Goal: Information Seeking & Learning: Learn about a topic

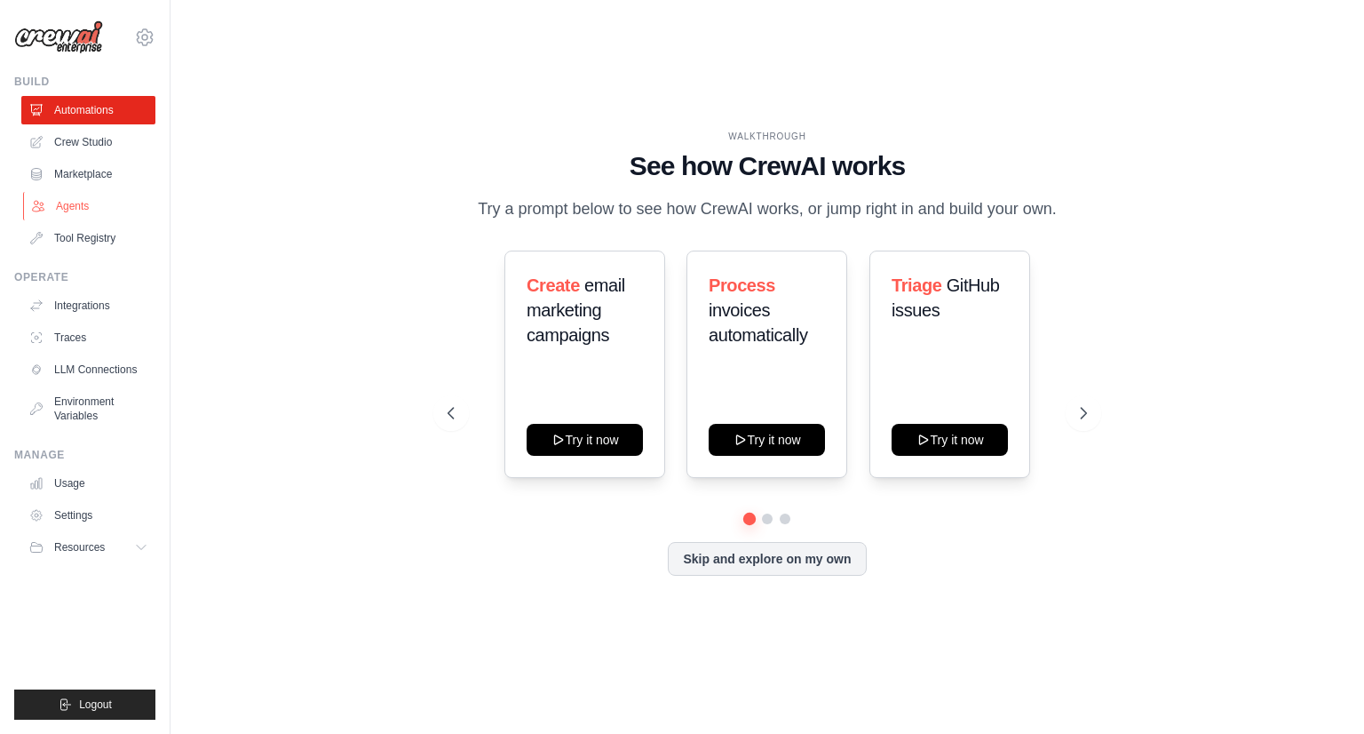
click at [89, 200] on link "Agents" at bounding box center [90, 206] width 134 height 28
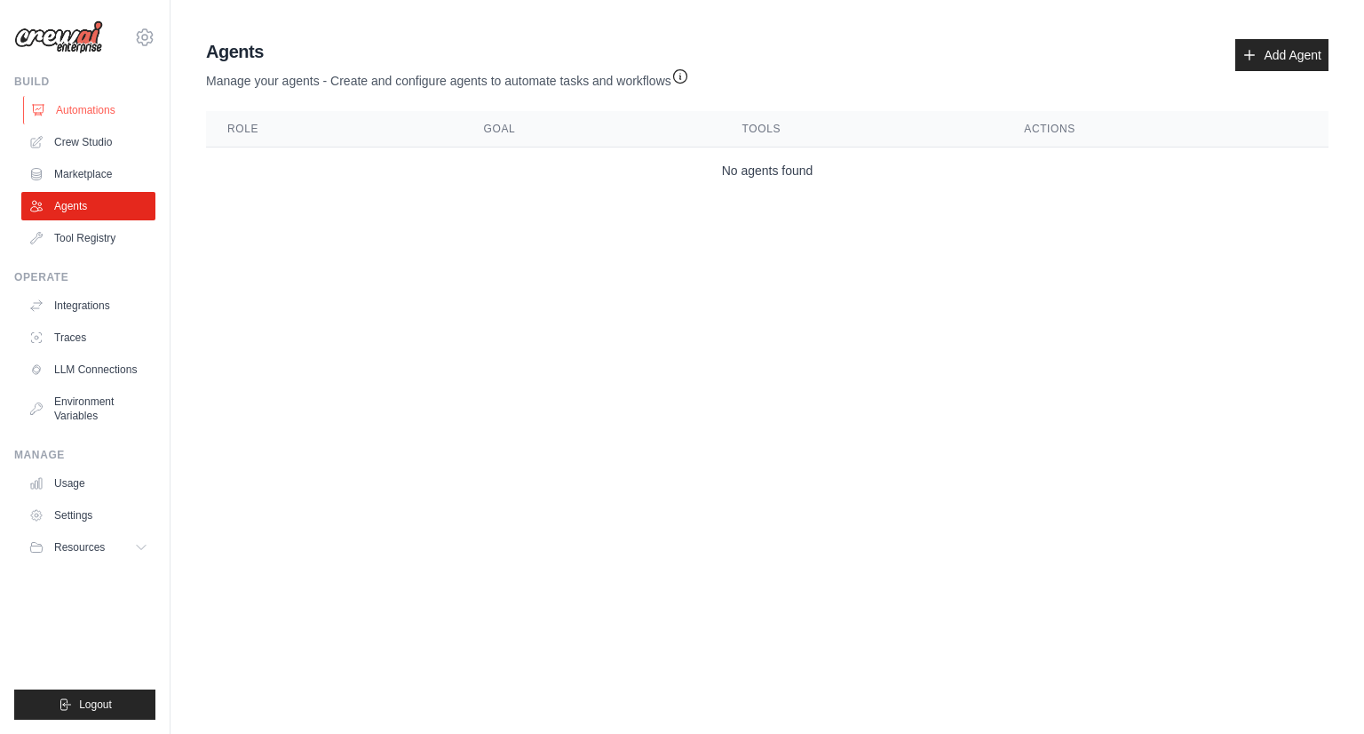
click at [82, 116] on link "Automations" at bounding box center [90, 110] width 134 height 28
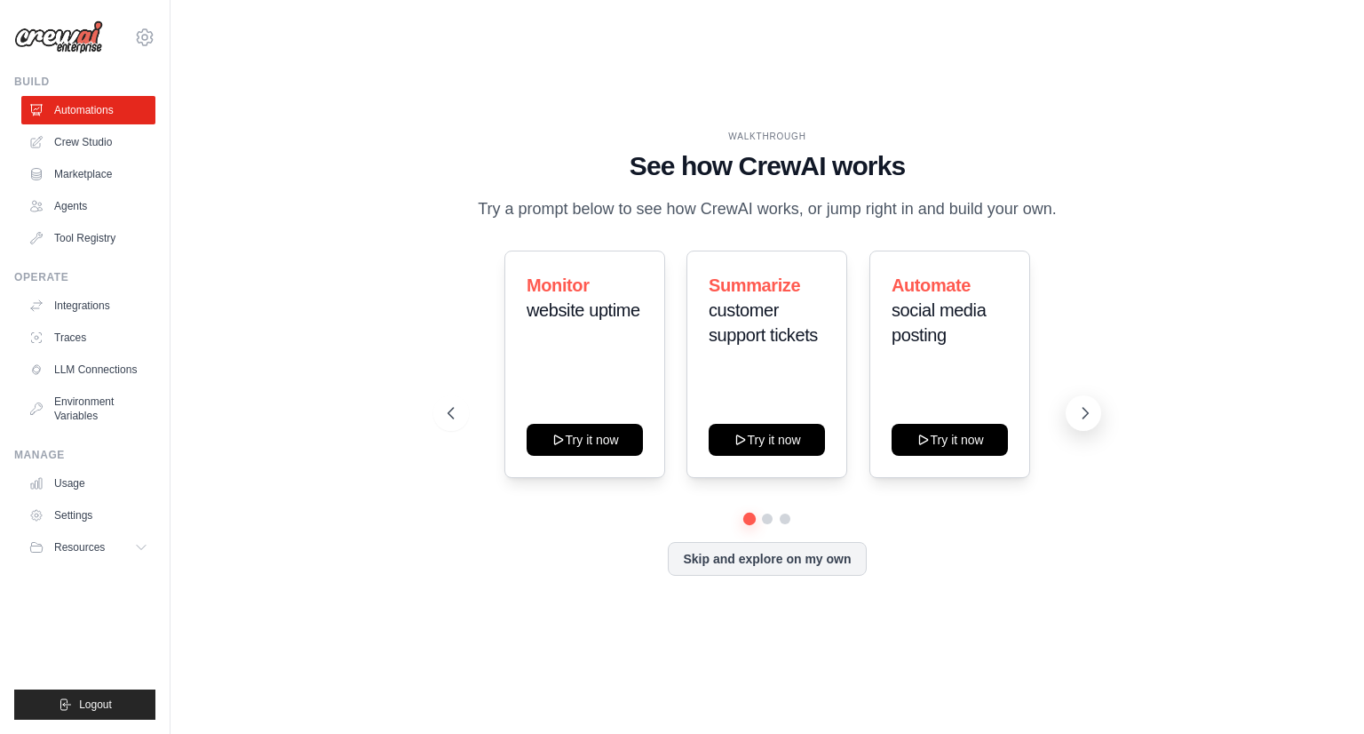
click at [1086, 413] on icon at bounding box center [1086, 413] width 18 height 18
click at [1082, 413] on icon at bounding box center [1086, 413] width 18 height 18
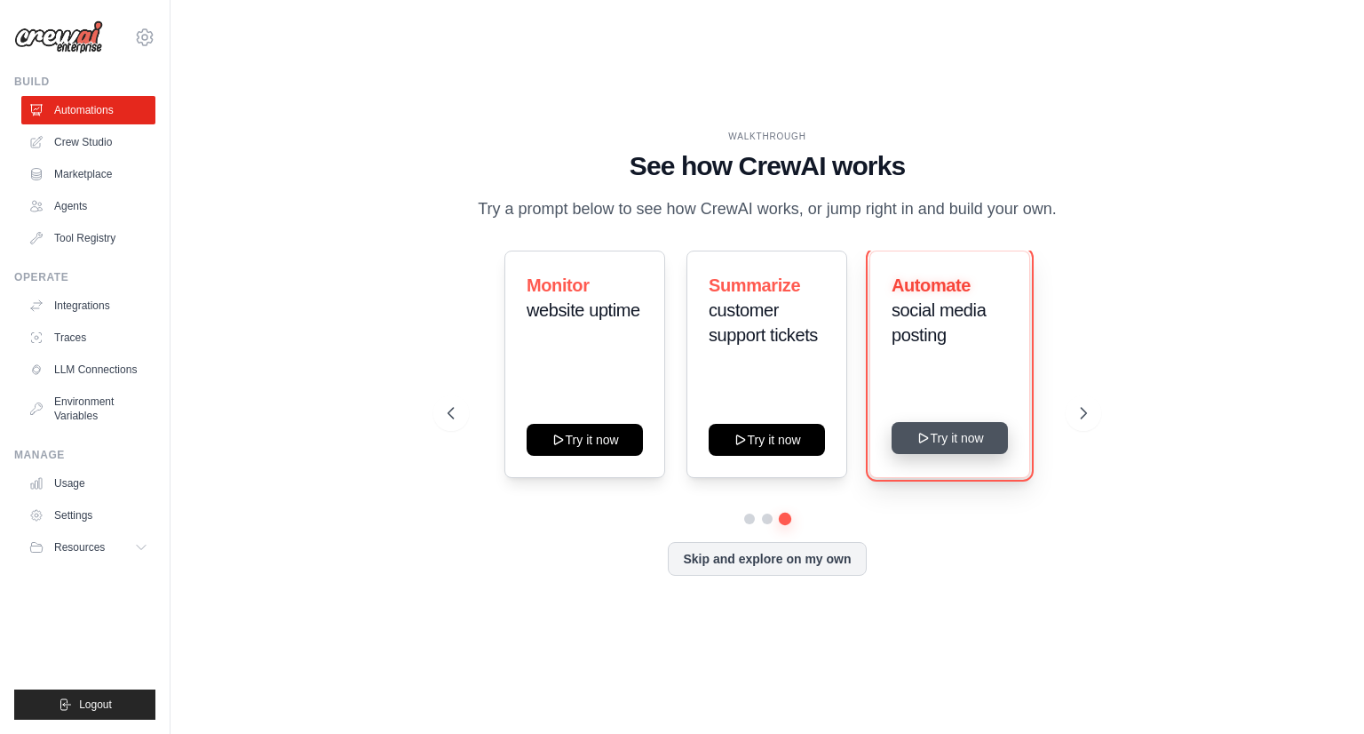
click at [949, 433] on button "Try it now" at bounding box center [950, 438] width 116 height 32
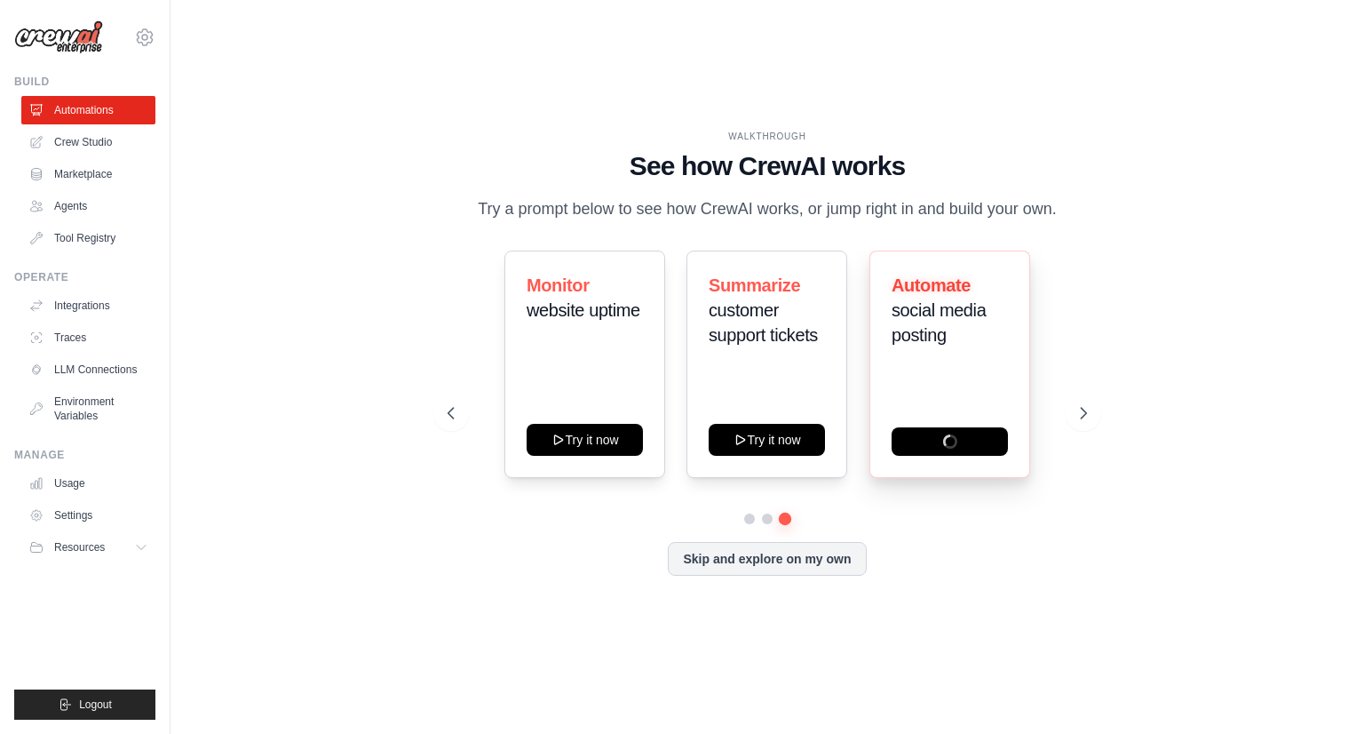
click at [970, 463] on div "Automate social media posting" at bounding box center [950, 363] width 161 height 227
click at [96, 160] on link "Marketplace" at bounding box center [90, 174] width 134 height 28
click at [78, 205] on link "Agents" at bounding box center [90, 206] width 134 height 28
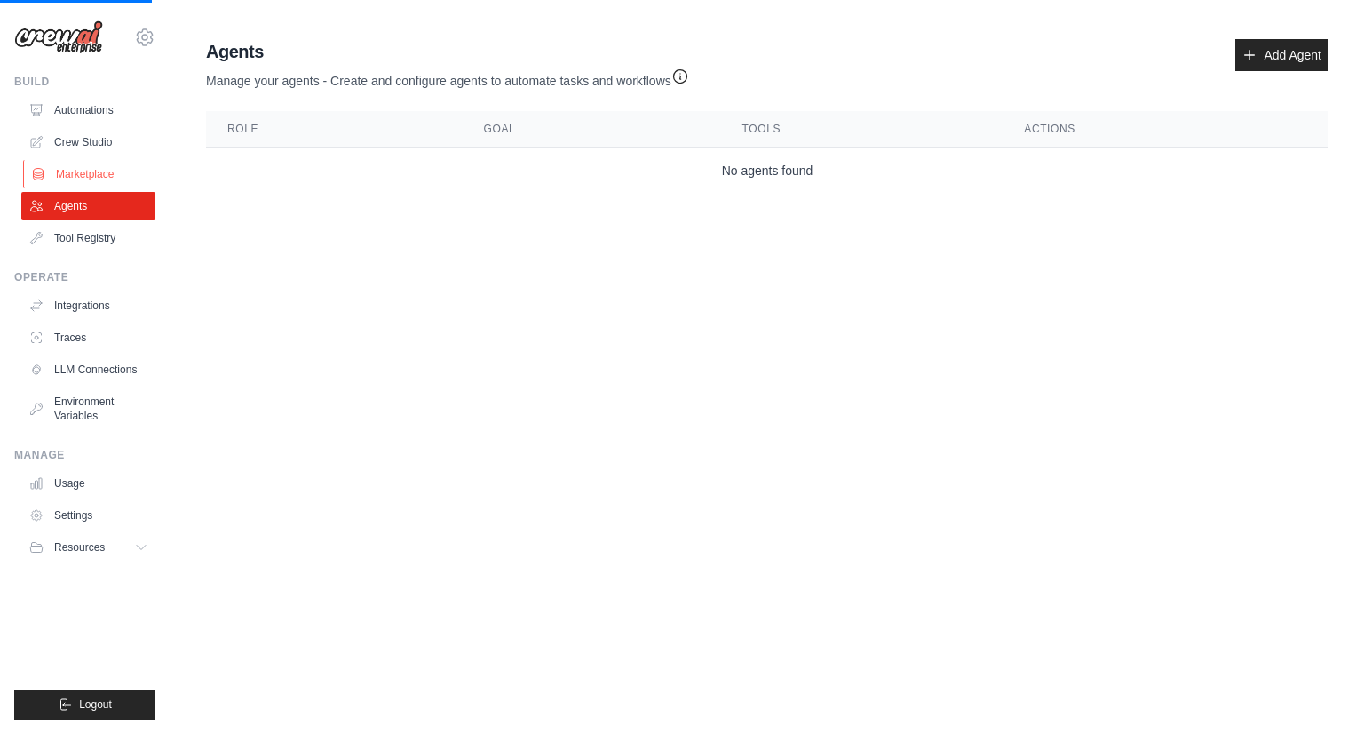
click at [85, 175] on link "Marketplace" at bounding box center [90, 174] width 134 height 28
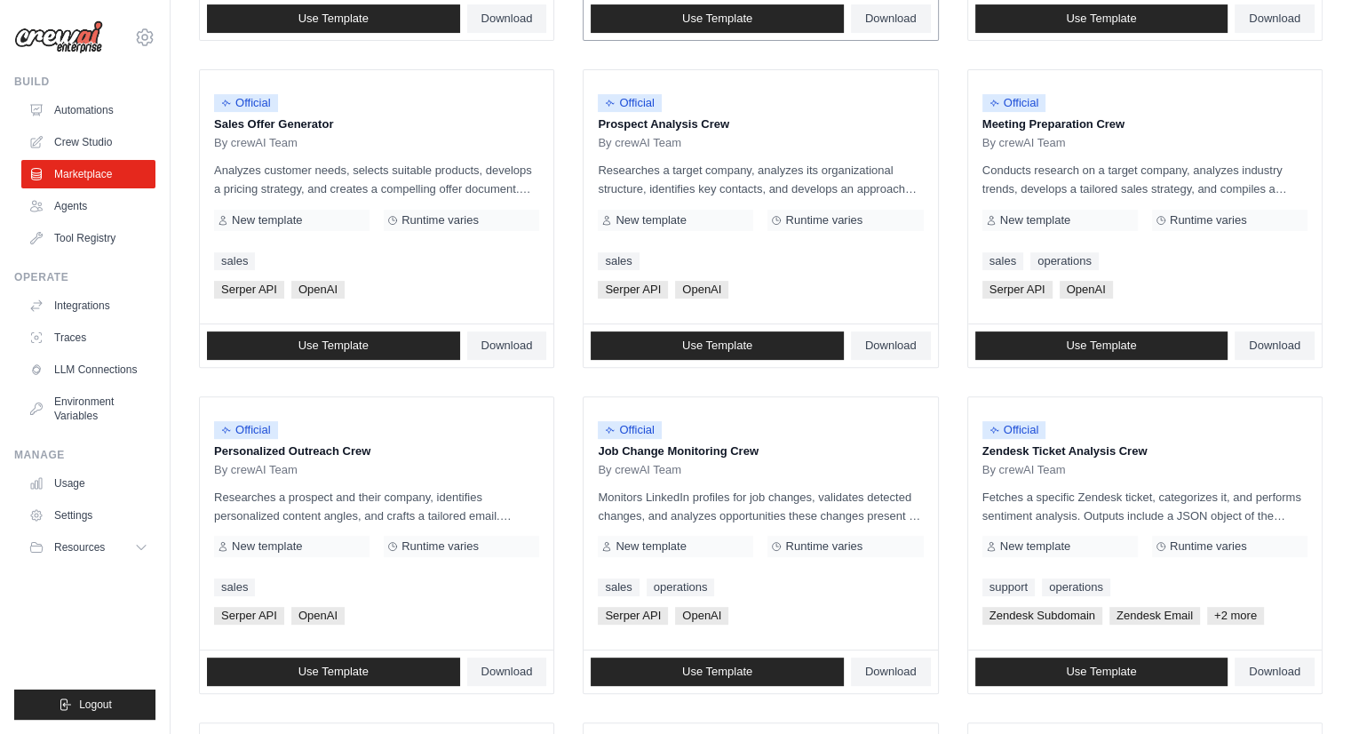
scroll to position [910, 0]
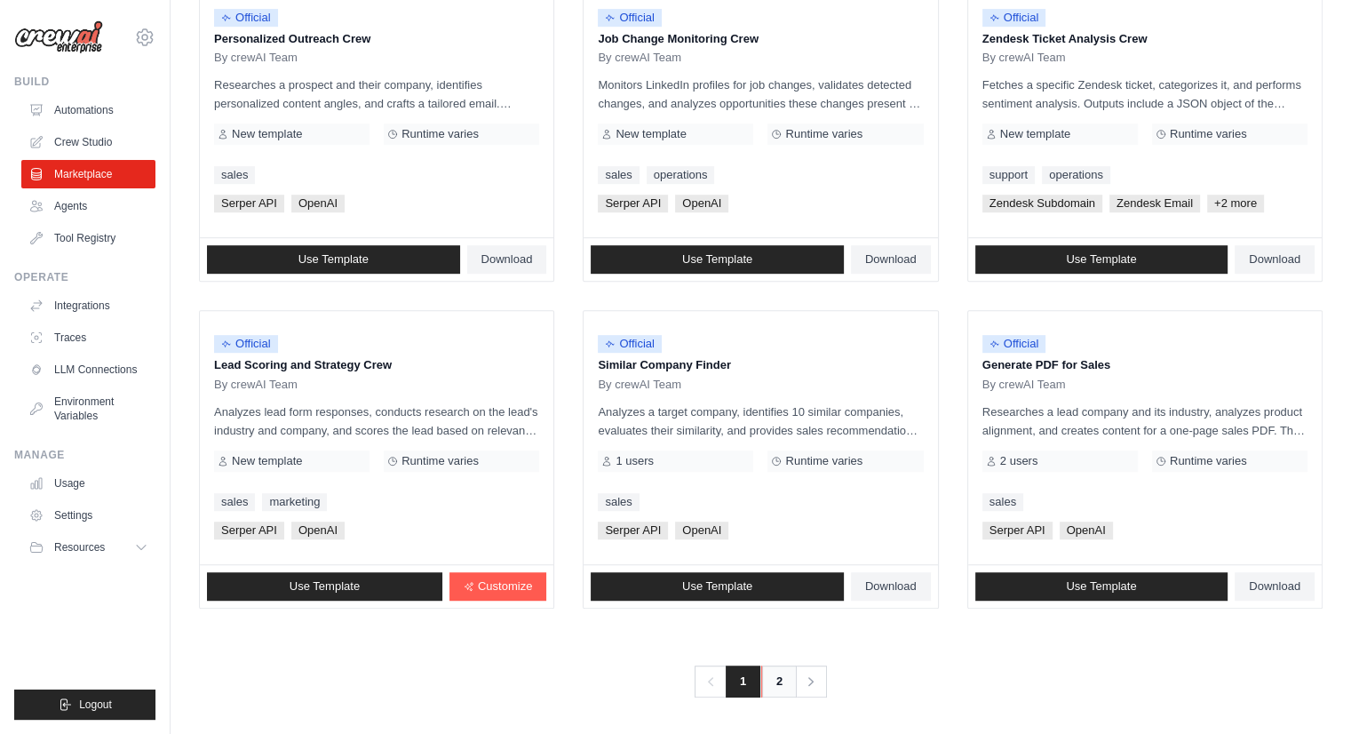
click at [775, 688] on link "2" at bounding box center [779, 681] width 36 height 32
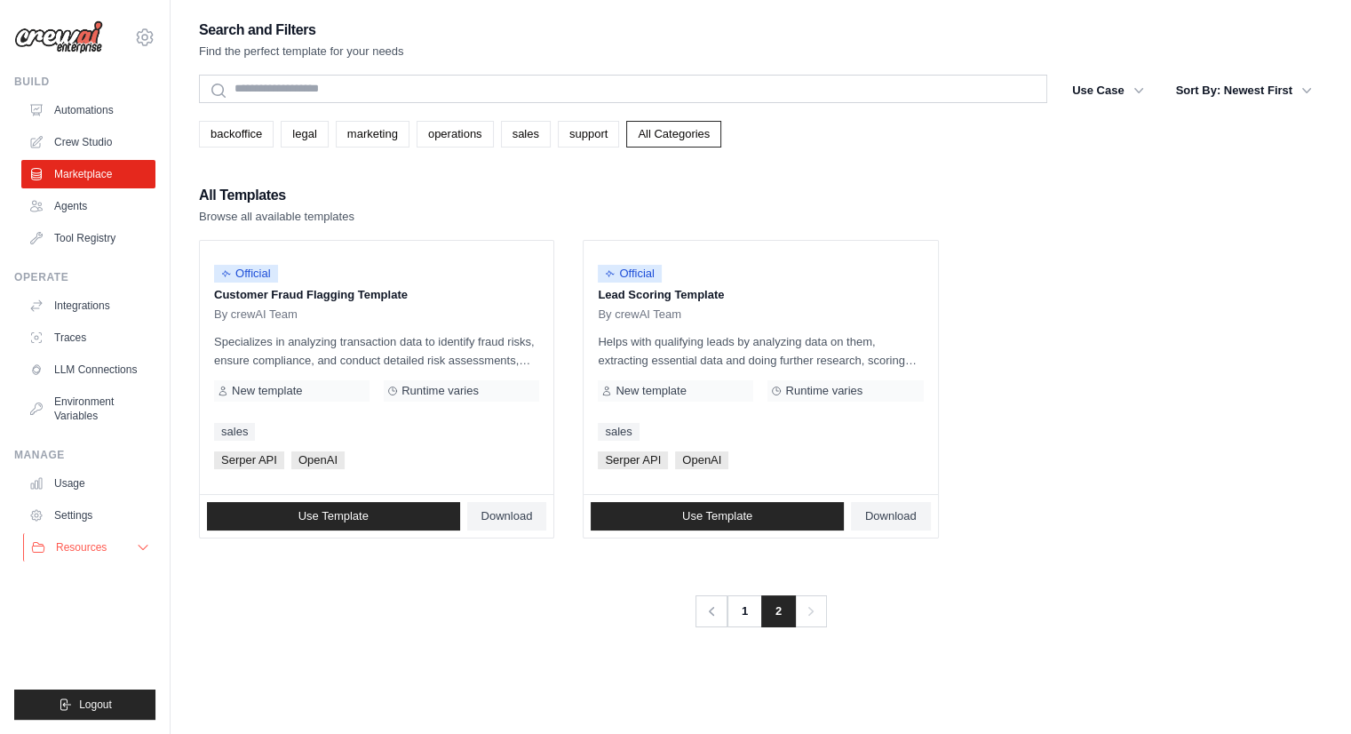
click at [132, 541] on button "Resources" at bounding box center [90, 547] width 134 height 28
